Goal: Go to known website: Go to known website

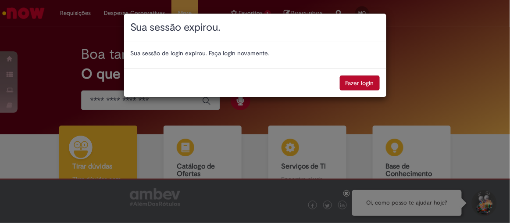
click at [361, 79] on button "Fazer login" at bounding box center [360, 82] width 40 height 15
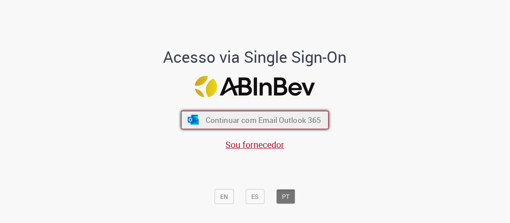
click at [240, 124] on span "Continuar com Email Outlook 365" at bounding box center [264, 120] width 116 height 10
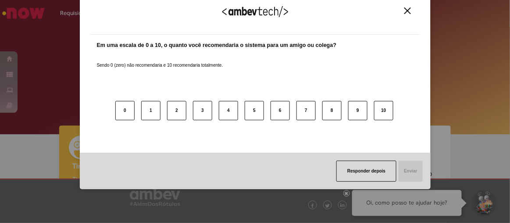
click at [405, 7] on img "Close" at bounding box center [407, 10] width 7 height 7
